Goal: Check status: Check status

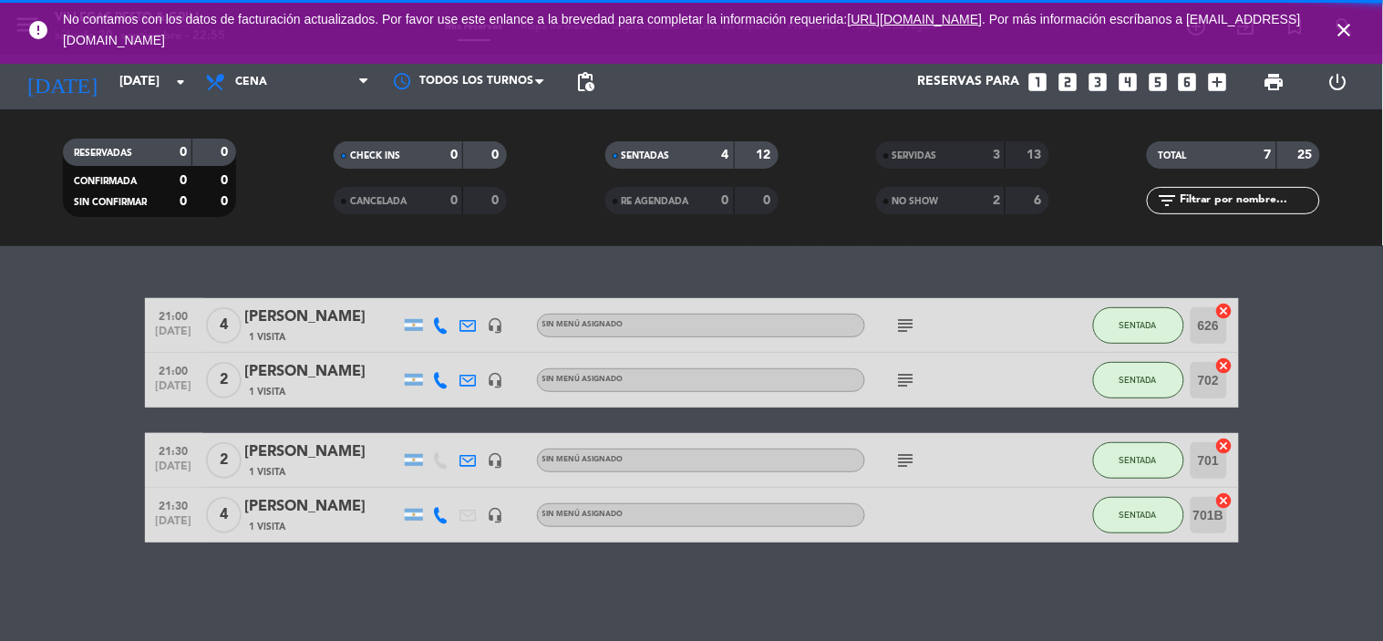
click at [1338, 31] on icon "close" at bounding box center [1344, 30] width 22 height 22
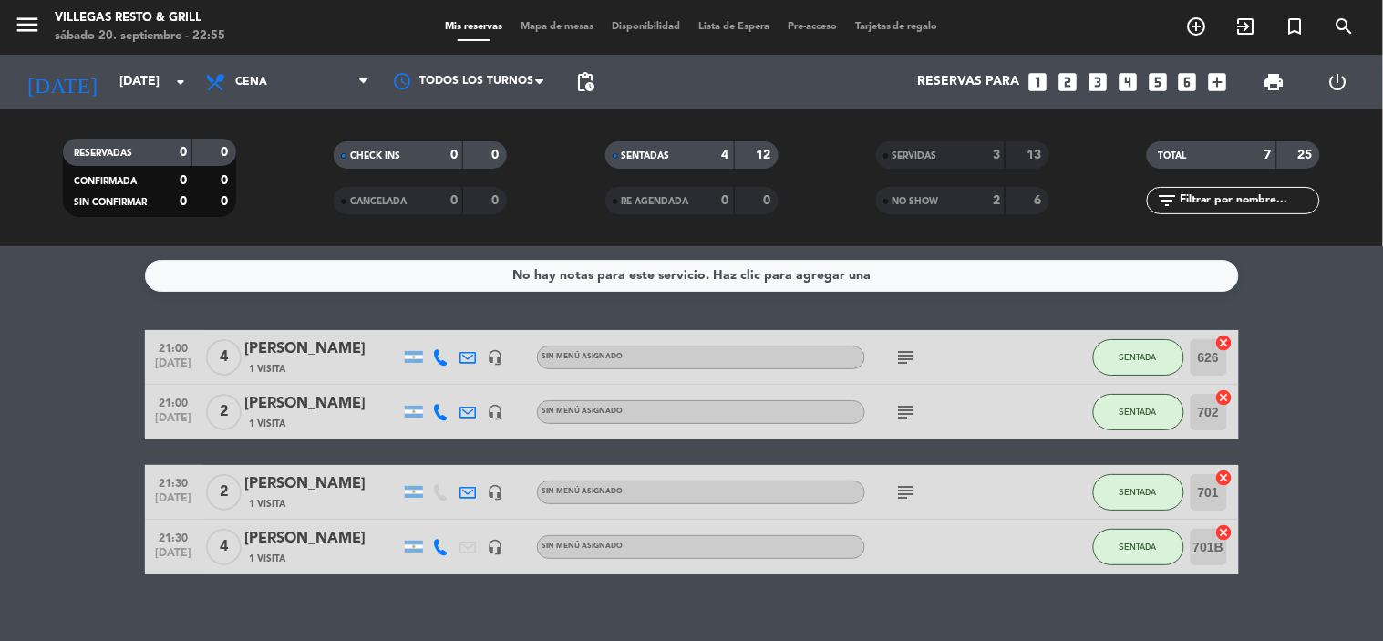
click at [987, 596] on div "No hay notas para este servicio. Haz clic para agregar una 21:00 [DATE] 4 [PERS…" at bounding box center [691, 443] width 1383 height 395
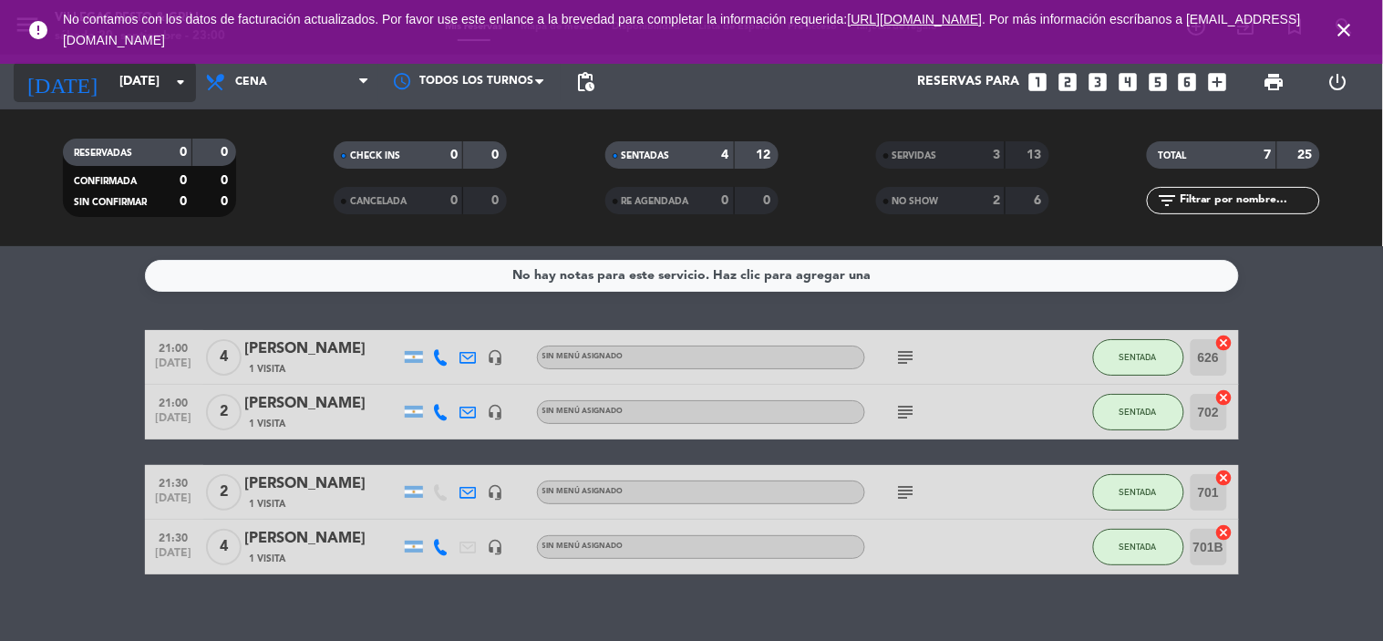
click at [184, 76] on icon "arrow_drop_down" at bounding box center [181, 82] width 22 height 22
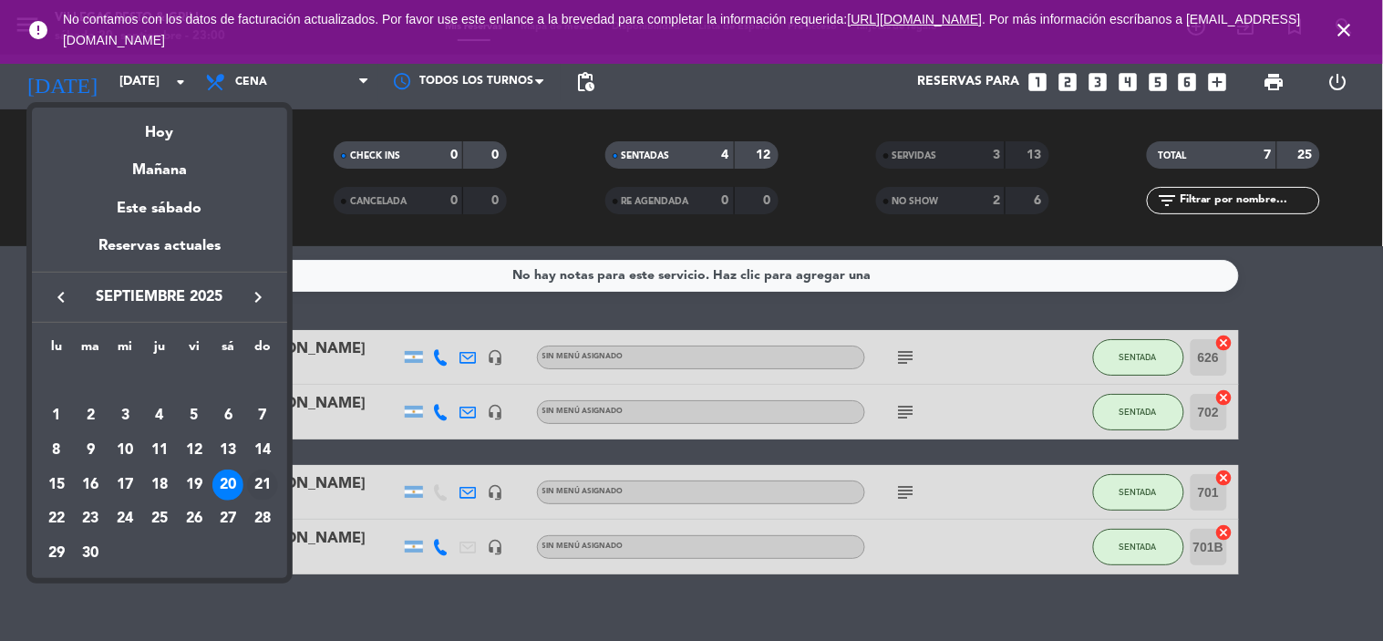
click at [252, 489] on div "21" at bounding box center [262, 484] width 31 height 31
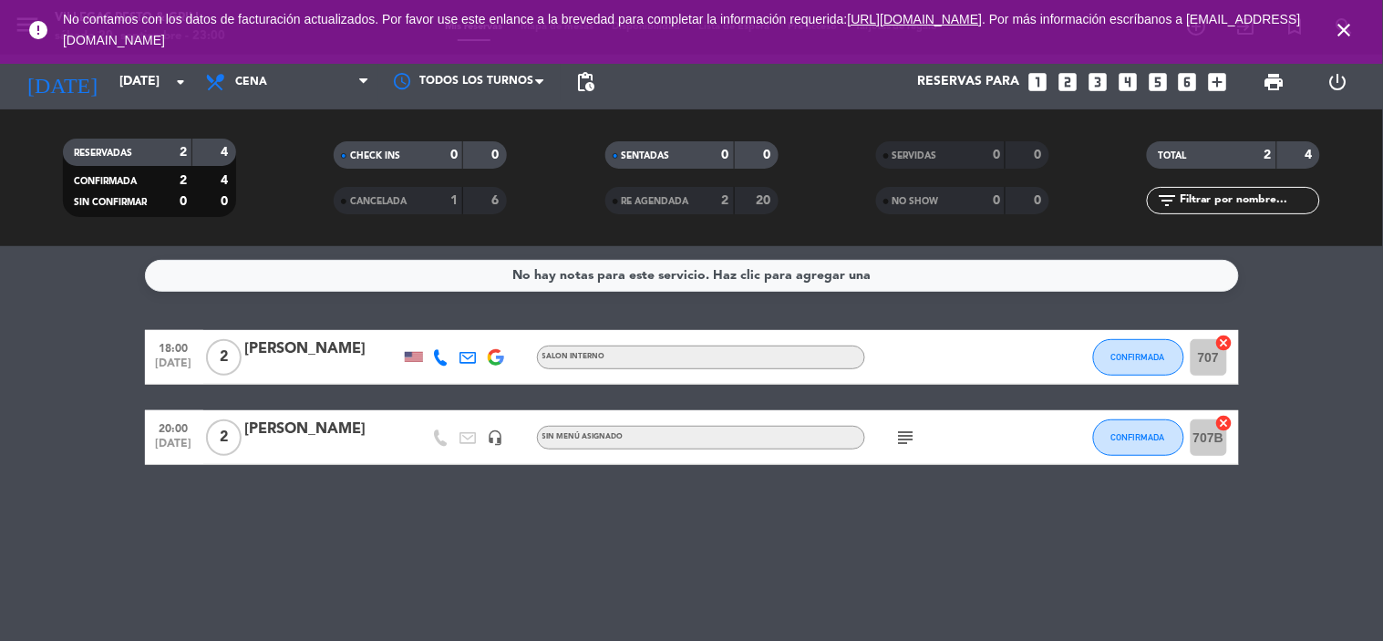
click at [911, 425] on div "subject" at bounding box center [947, 437] width 164 height 54
click at [908, 436] on icon "subject" at bounding box center [906, 438] width 22 height 22
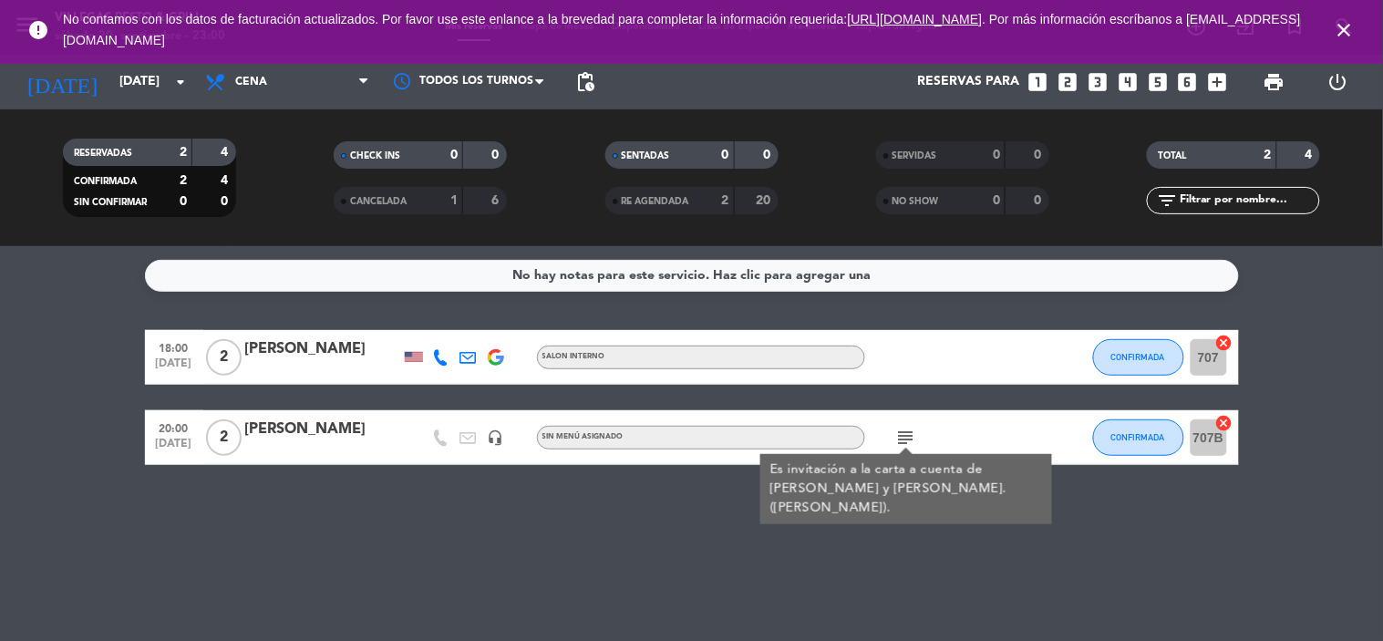
click at [908, 436] on icon "subject" at bounding box center [906, 438] width 22 height 22
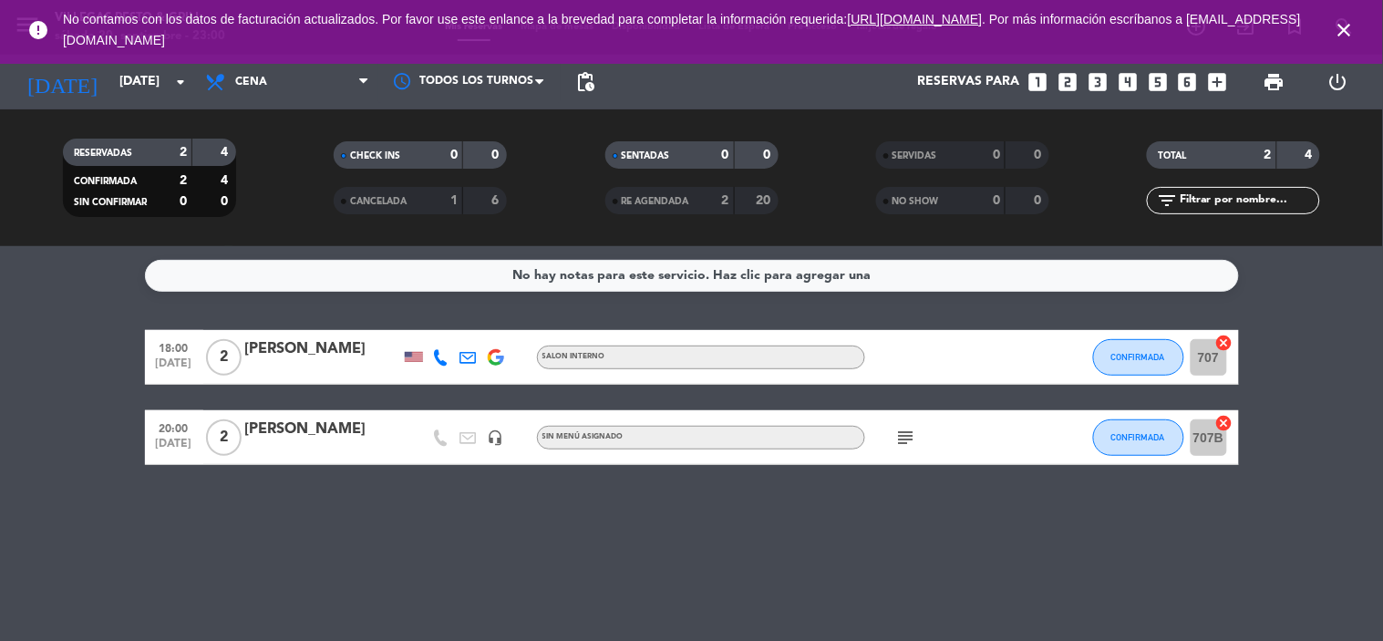
click at [908, 436] on icon "subject" at bounding box center [906, 438] width 22 height 22
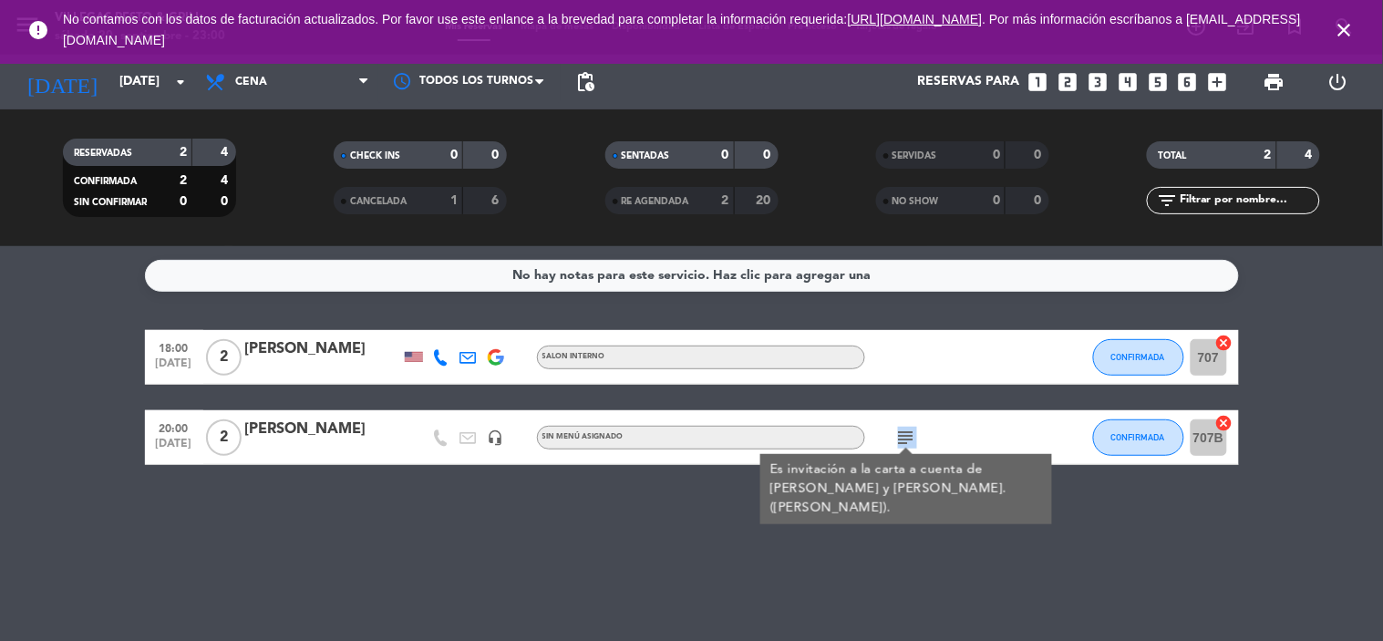
click at [908, 436] on icon "subject" at bounding box center [906, 438] width 22 height 22
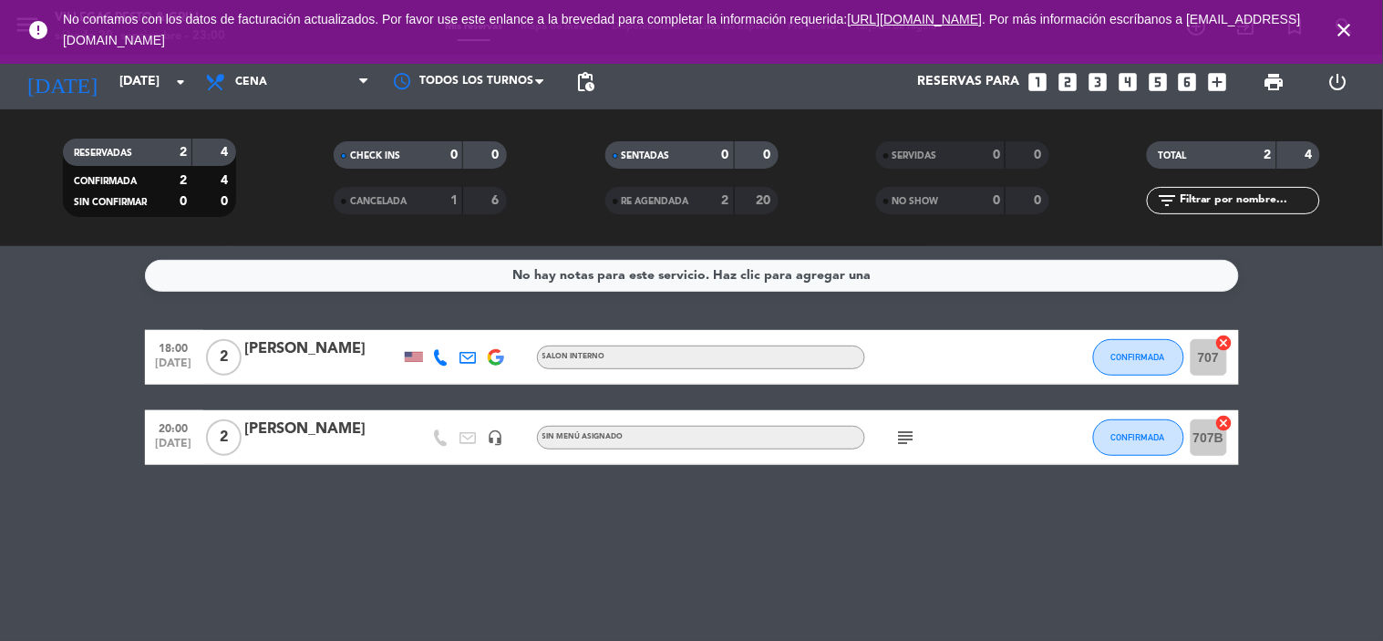
click at [991, 560] on div "No hay notas para este servicio. Haz clic para agregar una 18:00 [DATE] 2 [PERS…" at bounding box center [691, 443] width 1383 height 395
click at [906, 443] on icon "subject" at bounding box center [906, 438] width 22 height 22
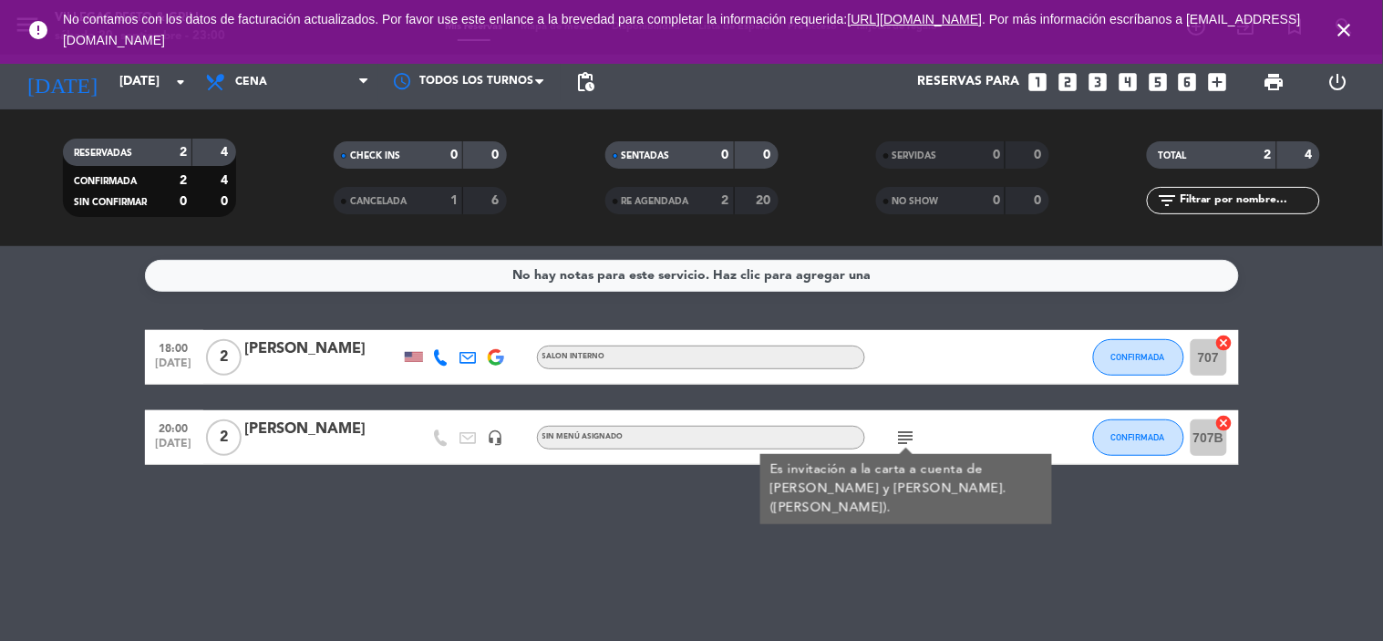
click at [893, 423] on div "subject Es invitación a la carta a cuenta de [PERSON_NAME] y [PERSON_NAME]. ([P…" at bounding box center [947, 437] width 164 height 54
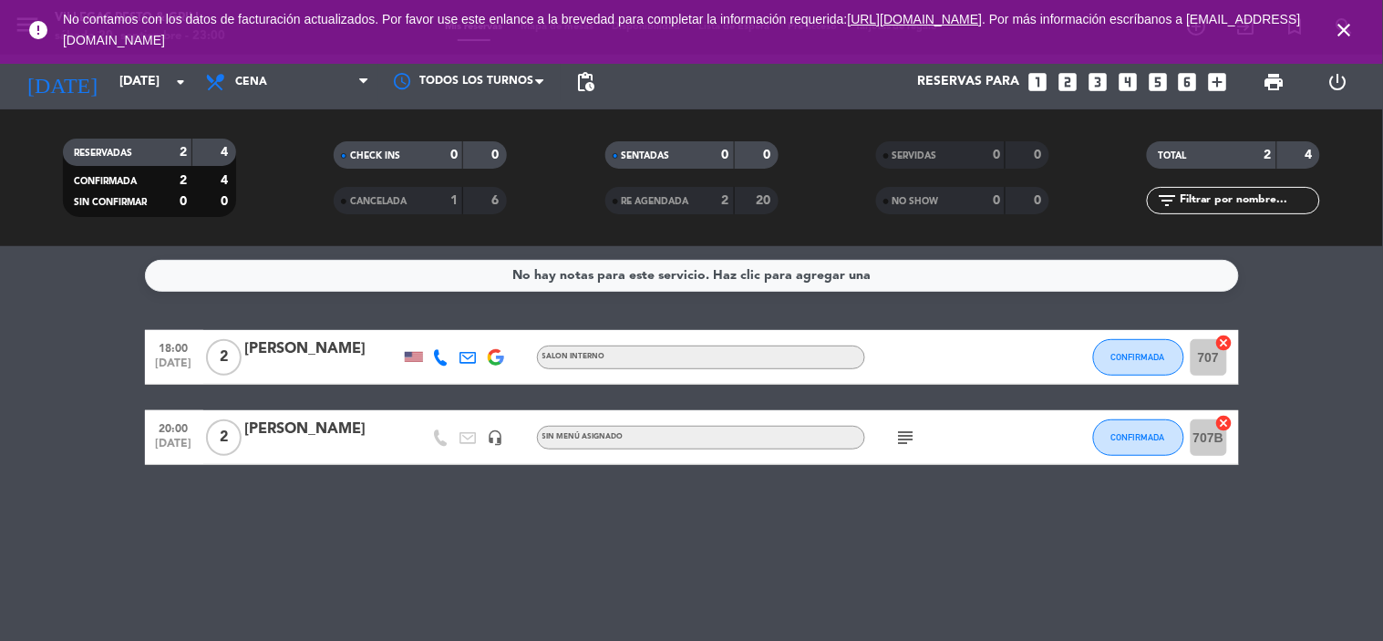
click at [1298, 388] on bookings-row "18:00 [DATE] 2 [PERSON_NAME] SALON INTERNO CONFIRMADA 707 cancel 20:00 [DATE] 2…" at bounding box center [691, 397] width 1383 height 135
click at [1352, 37] on icon "close" at bounding box center [1344, 30] width 22 height 22
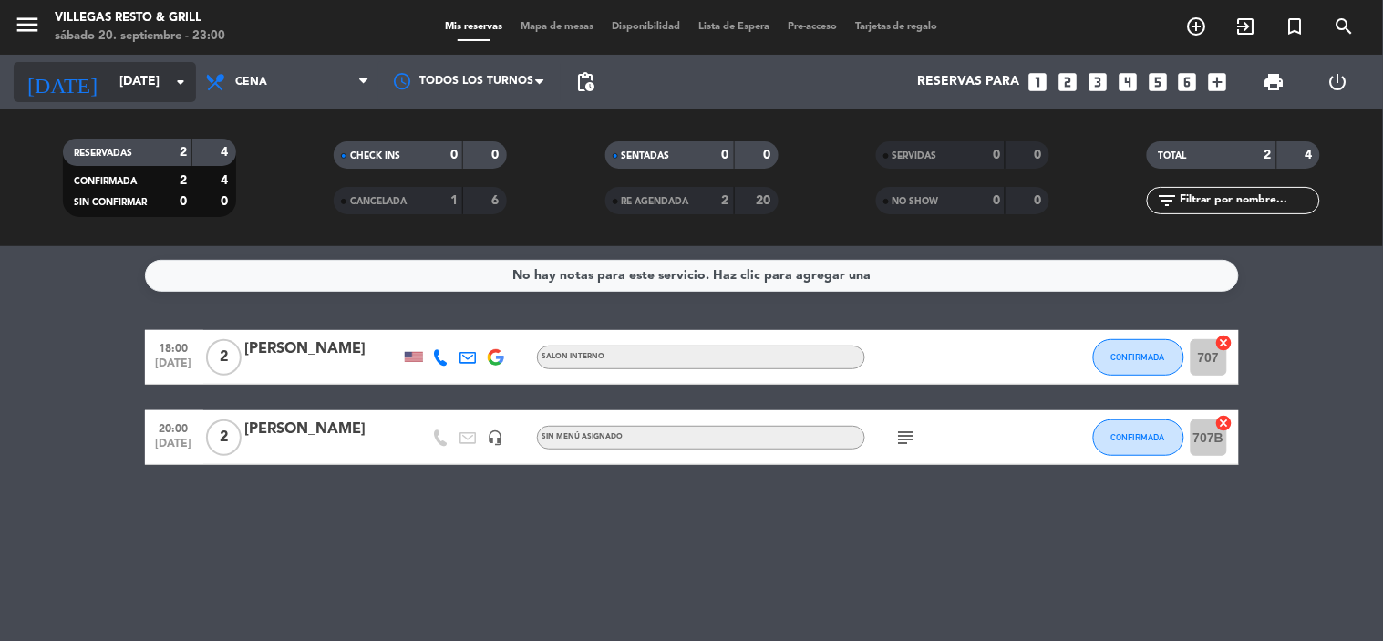
click at [180, 89] on icon "arrow_drop_down" at bounding box center [181, 82] width 22 height 22
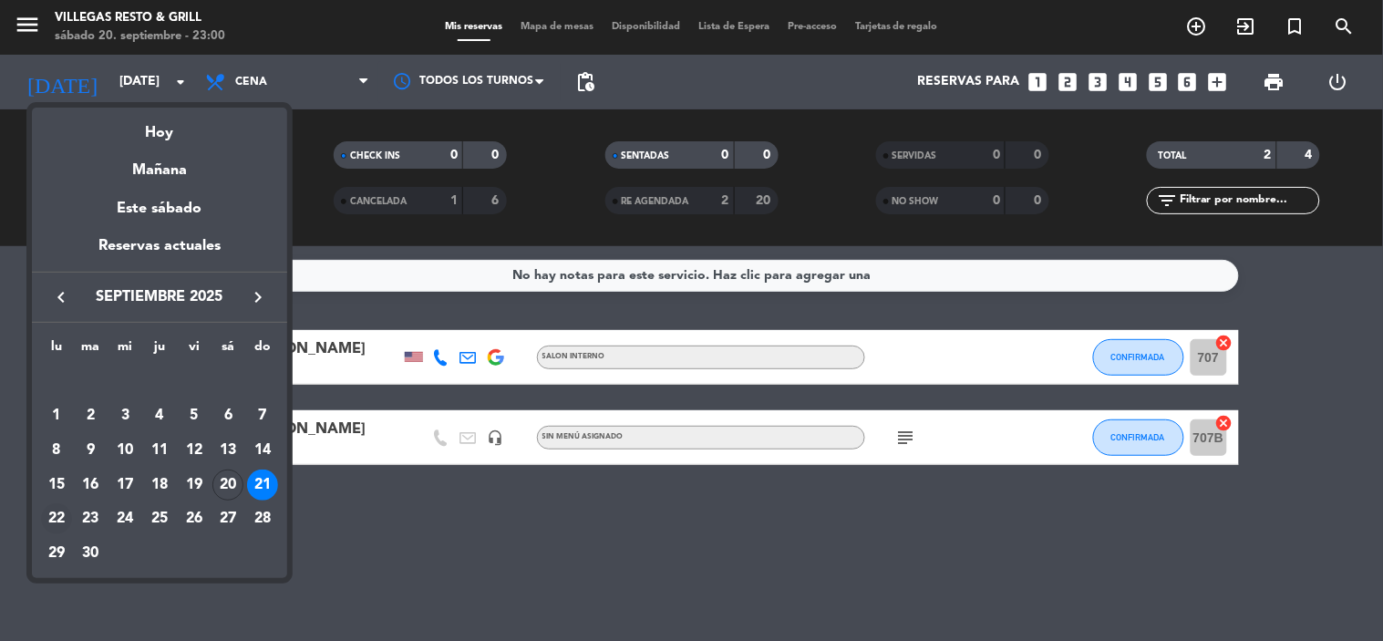
click at [64, 523] on div "22" at bounding box center [56, 518] width 31 height 31
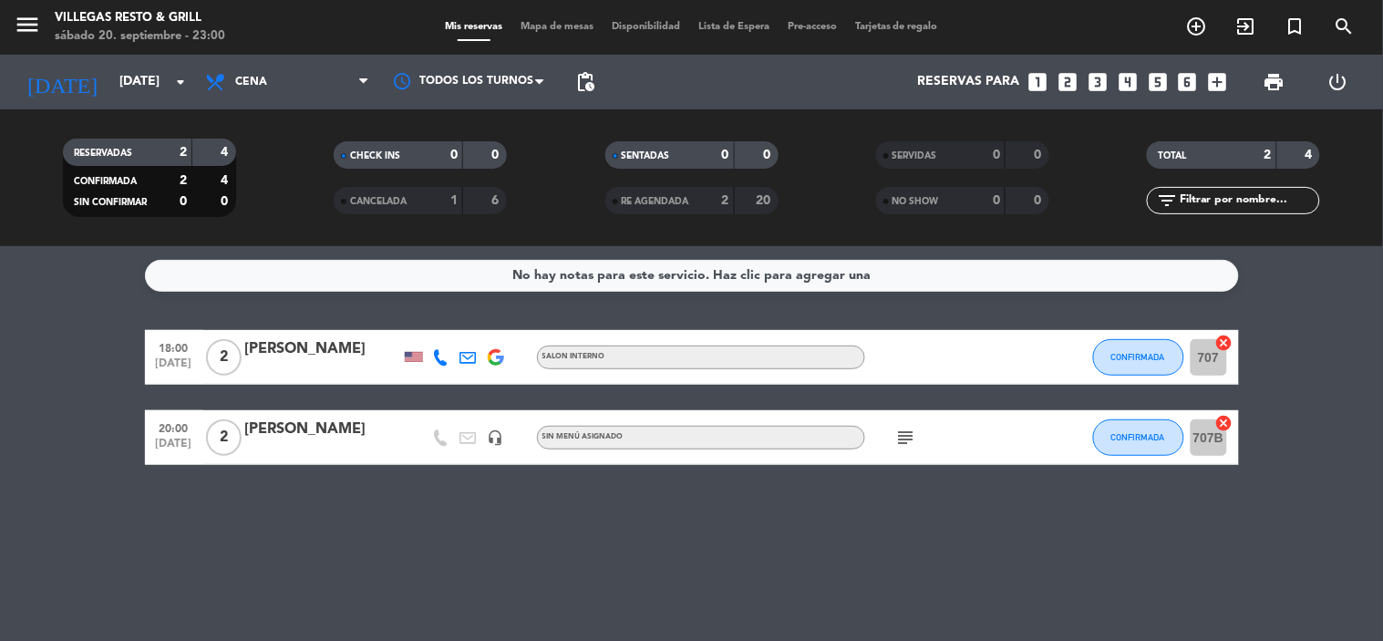
type input "[DATE]"
click at [905, 356] on icon "subject" at bounding box center [906, 357] width 22 height 22
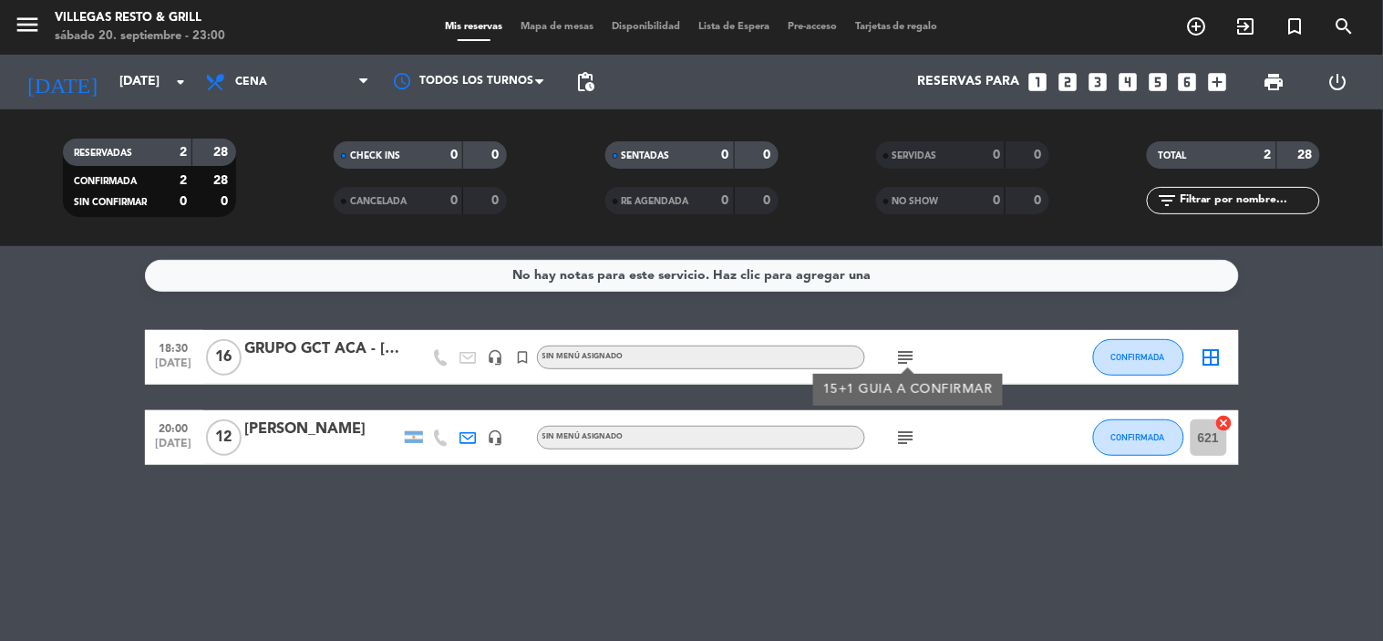
click at [905, 356] on icon "subject" at bounding box center [906, 357] width 22 height 22
click at [893, 440] on span "subject" at bounding box center [905, 438] width 27 height 22
click at [903, 435] on icon "subject" at bounding box center [906, 438] width 22 height 22
click at [908, 430] on icon "subject" at bounding box center [906, 438] width 22 height 22
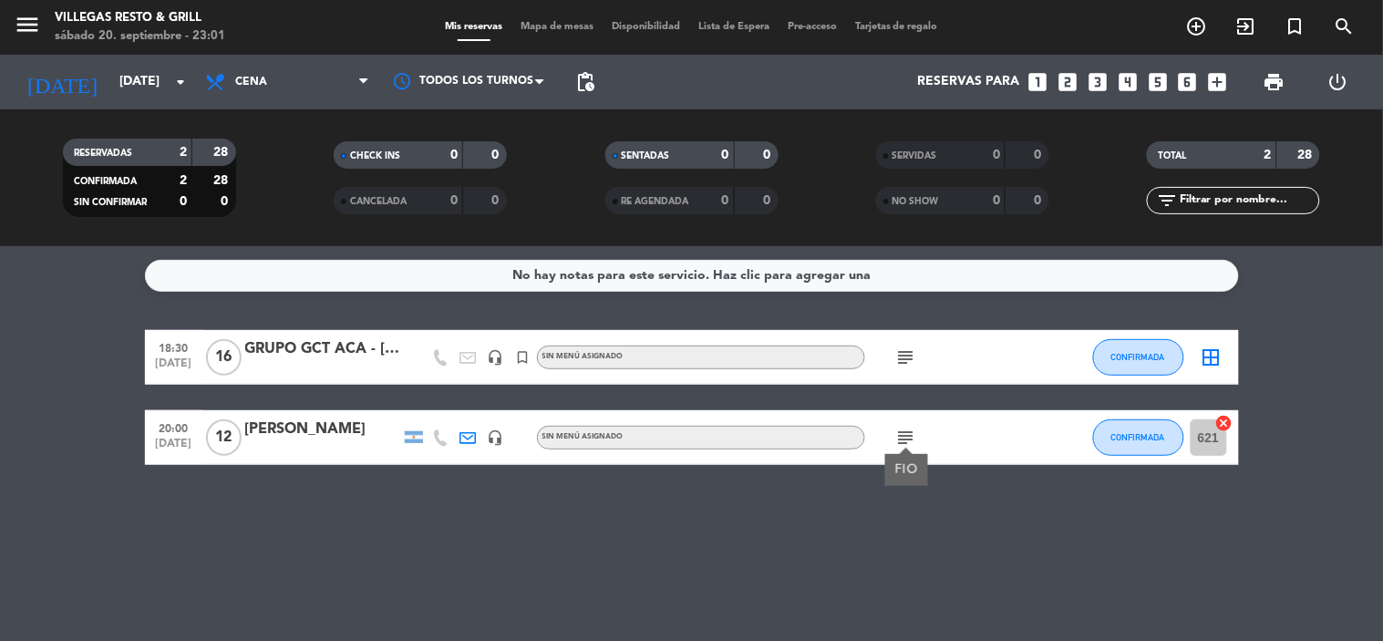
click at [1301, 376] on bookings-row "18:30 [DATE] GRUPO GCT ACA - [DATE] headset_mic turned_in_not Sin menú asignado…" at bounding box center [691, 397] width 1383 height 135
